Goal: Information Seeking & Learning: Find specific fact

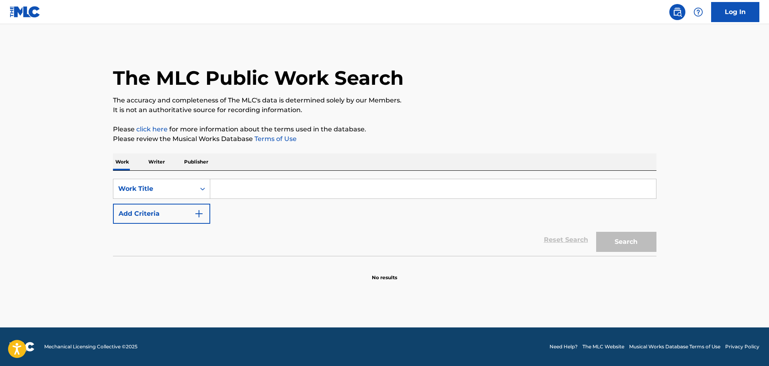
click at [252, 188] on input "Search Form" at bounding box center [433, 188] width 446 height 19
paste input "IT'S THE [PERSON_NAME]"
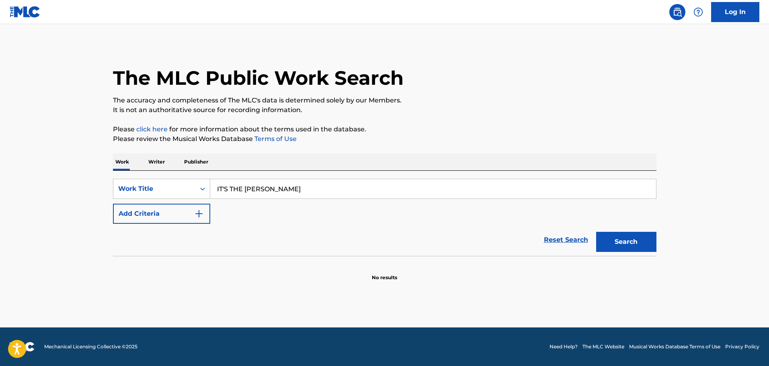
type input "IT'S THE [PERSON_NAME]"
click at [152, 220] on button "Add Criteria" at bounding box center [161, 214] width 97 height 20
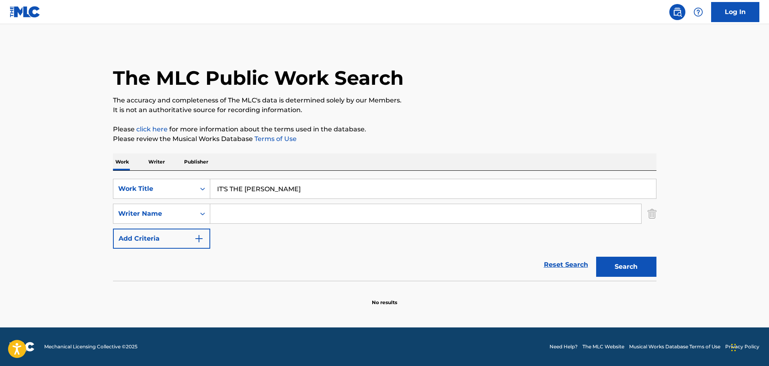
click at [276, 220] on input "Search Form" at bounding box center [425, 213] width 431 height 19
paste input "[PERSON_NAME]"
type input "[PERSON_NAME]"
click at [609, 268] on button "Search" at bounding box center [626, 267] width 60 height 20
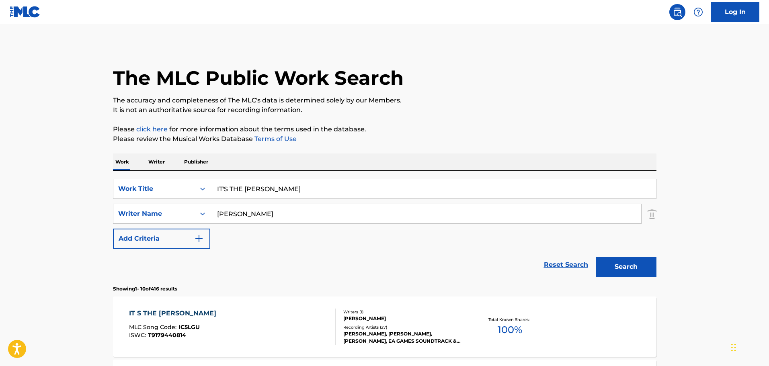
click at [246, 334] on div "IT S THE [PERSON_NAME] MLC Song Code : IC5LGU ISWC : T9179440814" at bounding box center [232, 327] width 207 height 36
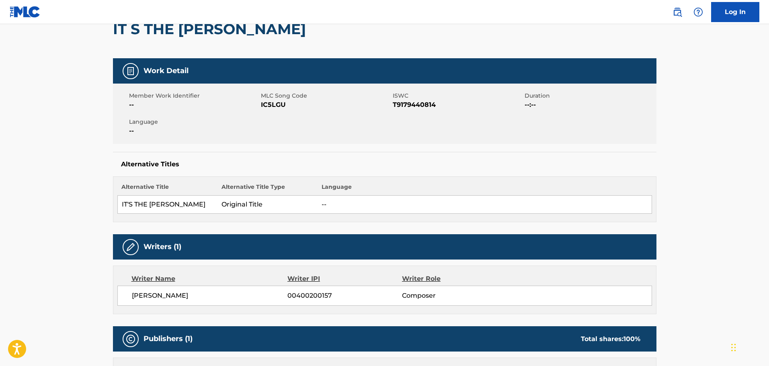
scroll to position [121, 0]
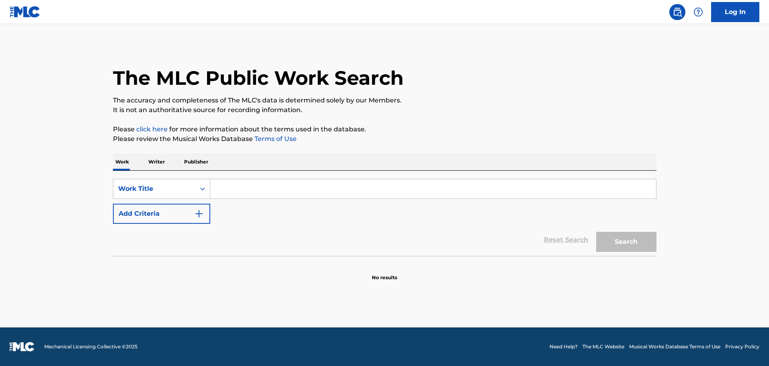
click at [292, 196] on input "Search Form" at bounding box center [433, 188] width 446 height 19
paste input "As The World Falls Down"
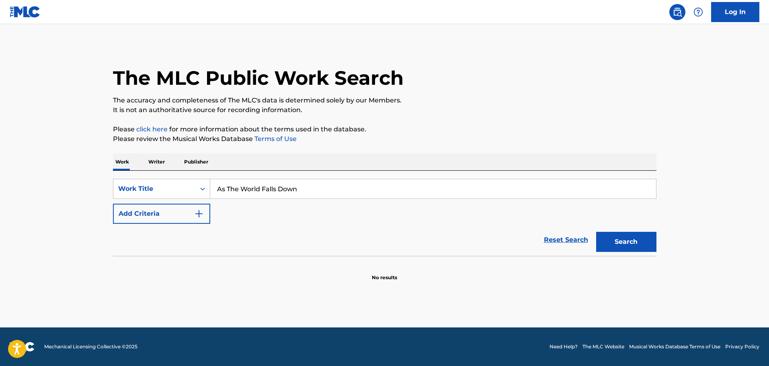
type input "As The World Falls Down"
click at [188, 215] on button "Add Criteria" at bounding box center [161, 214] width 97 height 20
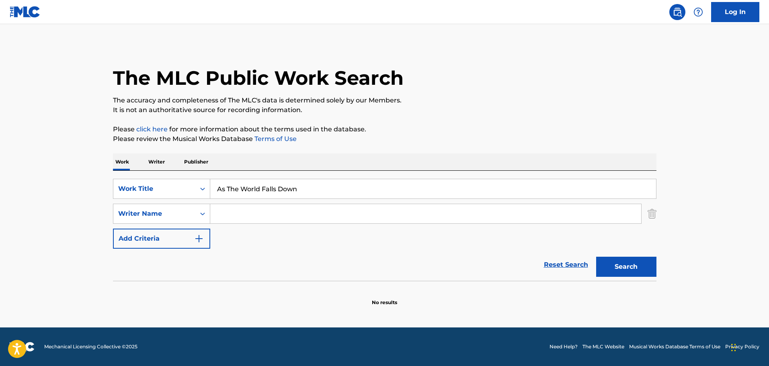
drag, startPoint x: 279, startPoint y: 220, endPoint x: 288, endPoint y: 221, distance: 8.9
click at [279, 220] on input "Search Form" at bounding box center [425, 213] width 431 height 19
paste input "Bowie David"
type input "Bowie David"
click at [620, 270] on button "Search" at bounding box center [626, 267] width 60 height 20
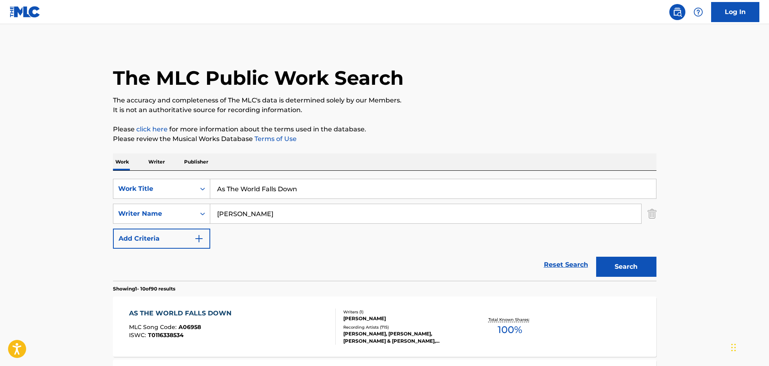
click at [266, 324] on div "AS THE WORLD FALLS DOWN MLC Song Code : A06958 ISWC : T0116338534" at bounding box center [232, 327] width 207 height 36
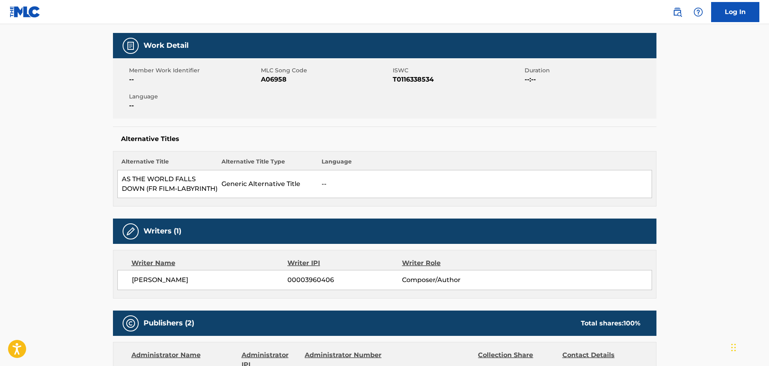
scroll to position [121, 0]
